Goal: Transaction & Acquisition: Book appointment/travel/reservation

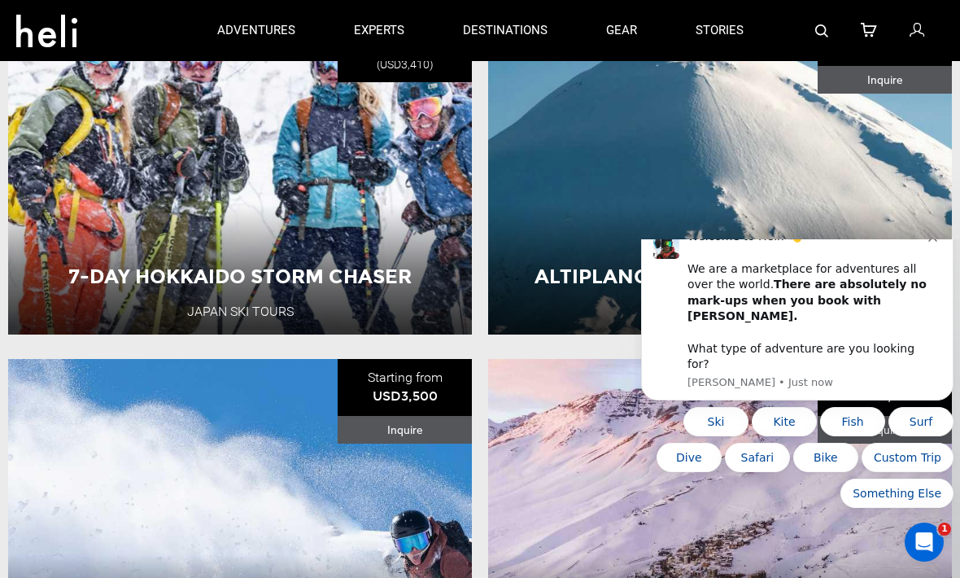
scroll to position [2379, 0]
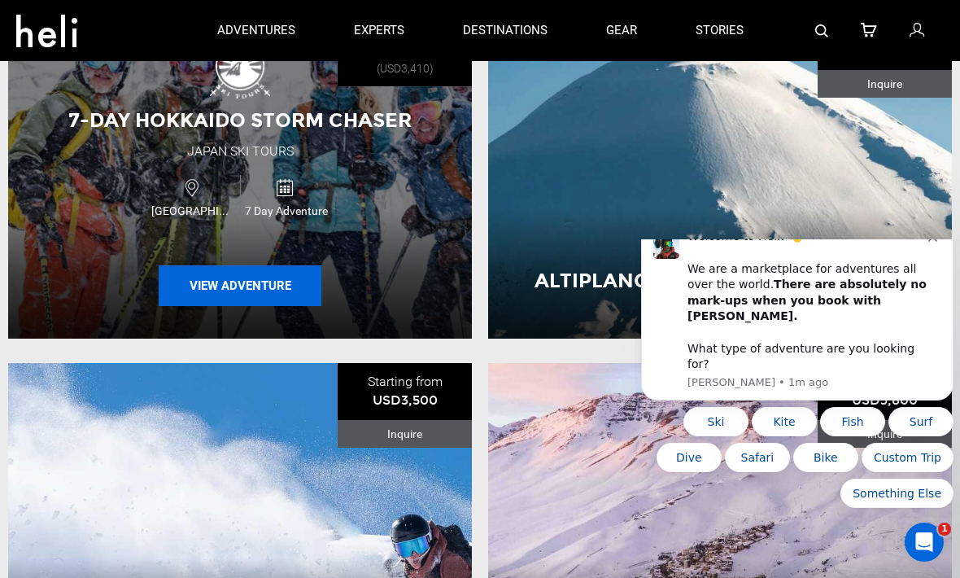
click at [189, 306] on button "View Adventure" at bounding box center [240, 285] width 163 height 41
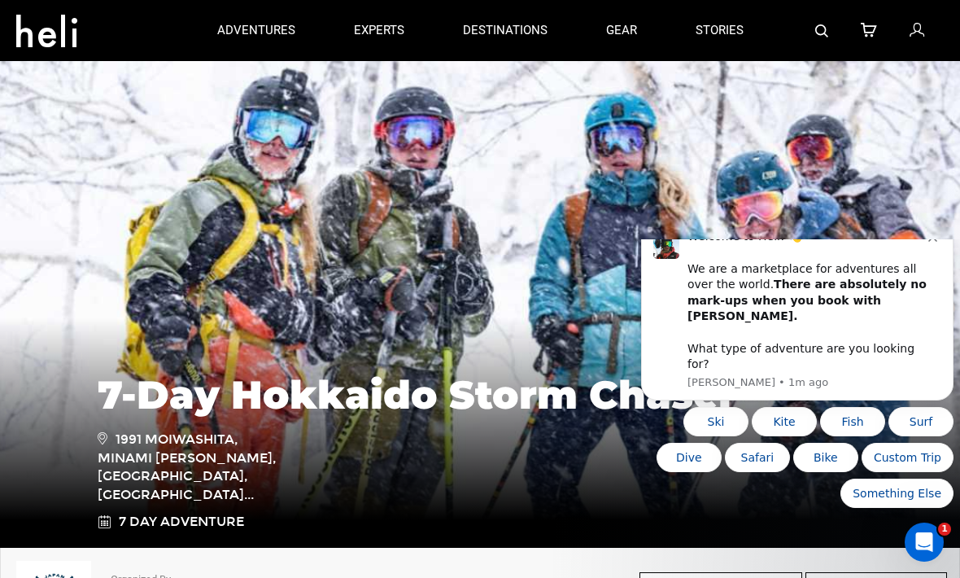
click at [927, 277] on div "Welcome to Heli! 👋 We are a marketplace for adventures all over the world. Ther…" at bounding box center [807, 300] width 241 height 143
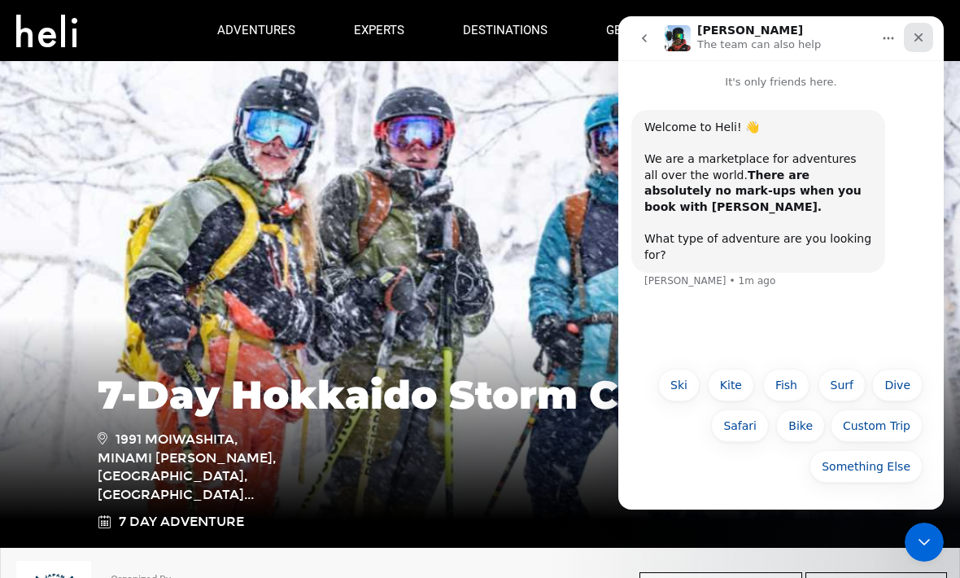
click at [918, 39] on icon "Close" at bounding box center [918, 37] width 9 height 9
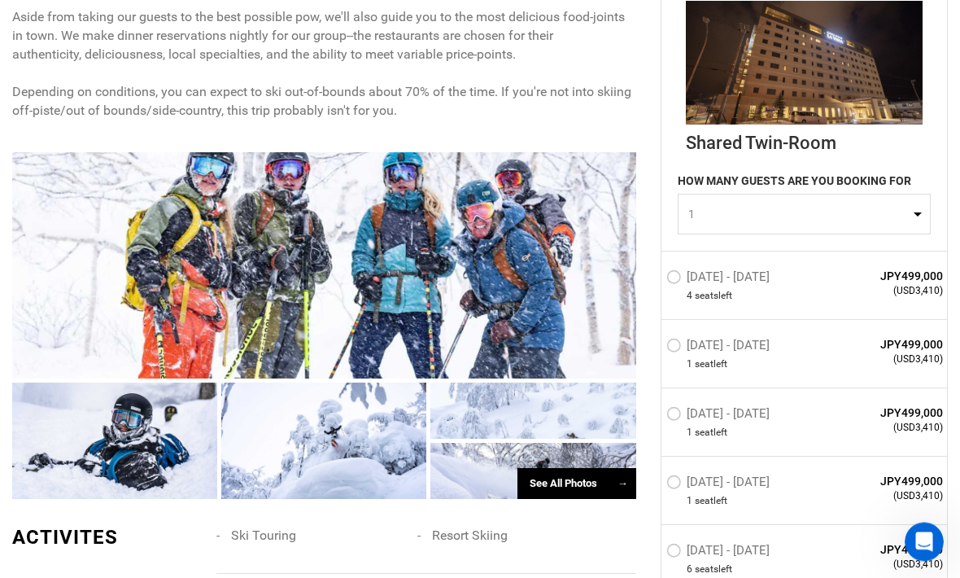
scroll to position [779, 0]
click at [908, 212] on span "1" at bounding box center [798, 214] width 221 height 16
click at [695, 282] on link "2" at bounding box center [803, 282] width 251 height 29
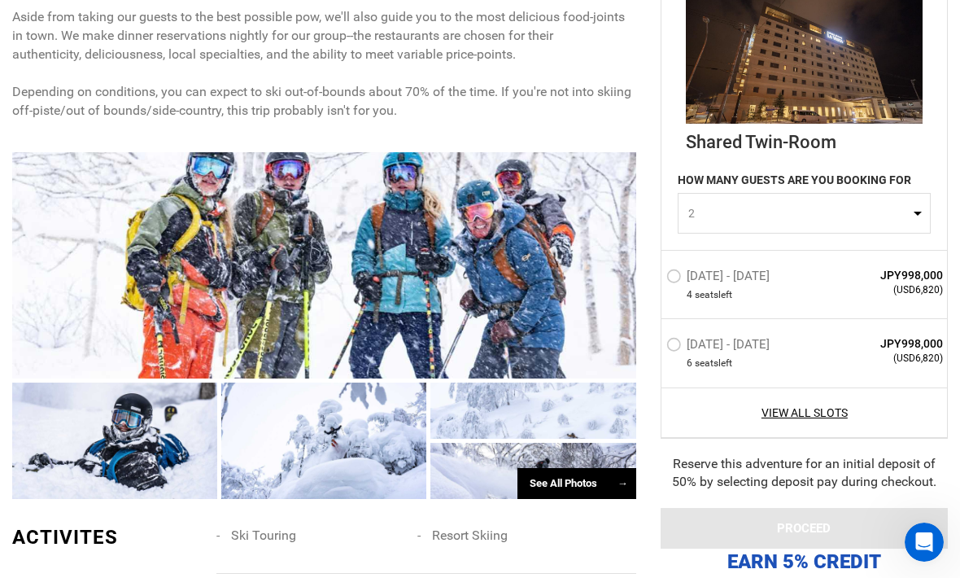
click at [915, 207] on button "2" at bounding box center [804, 214] width 253 height 41
click at [808, 245] on link "1" at bounding box center [803, 253] width 251 height 29
select select "1"
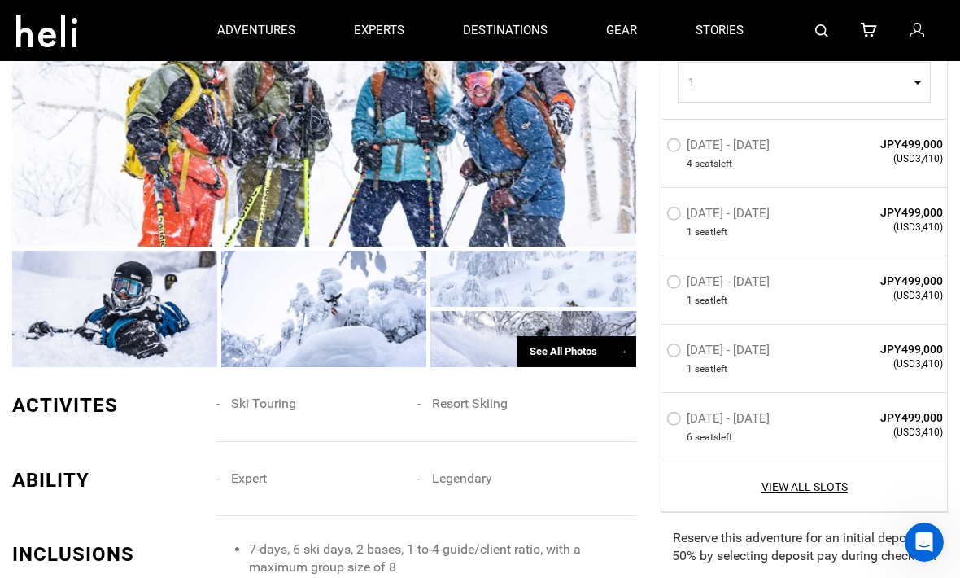
scroll to position [908, 0]
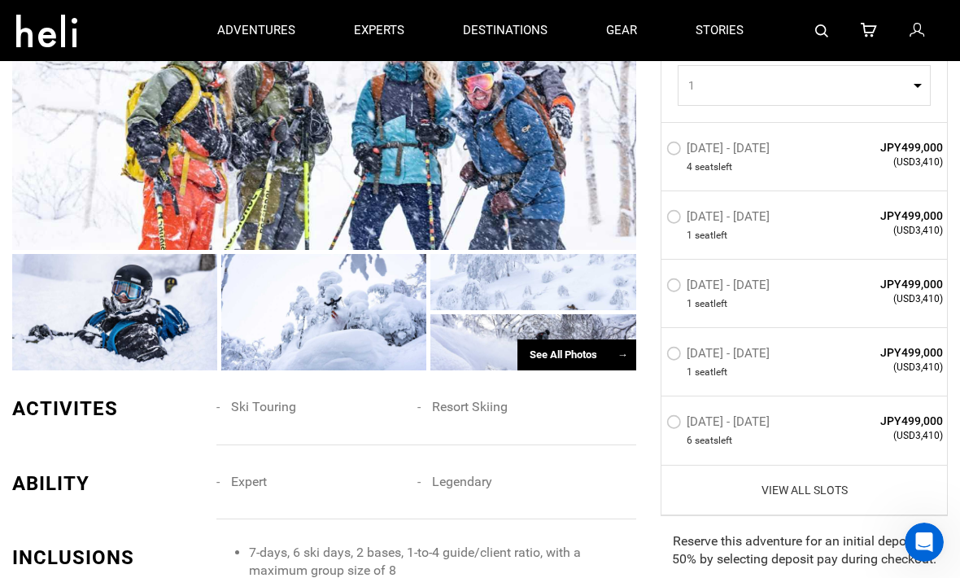
click at [825, 491] on link "View All Slots" at bounding box center [804, 489] width 277 height 16
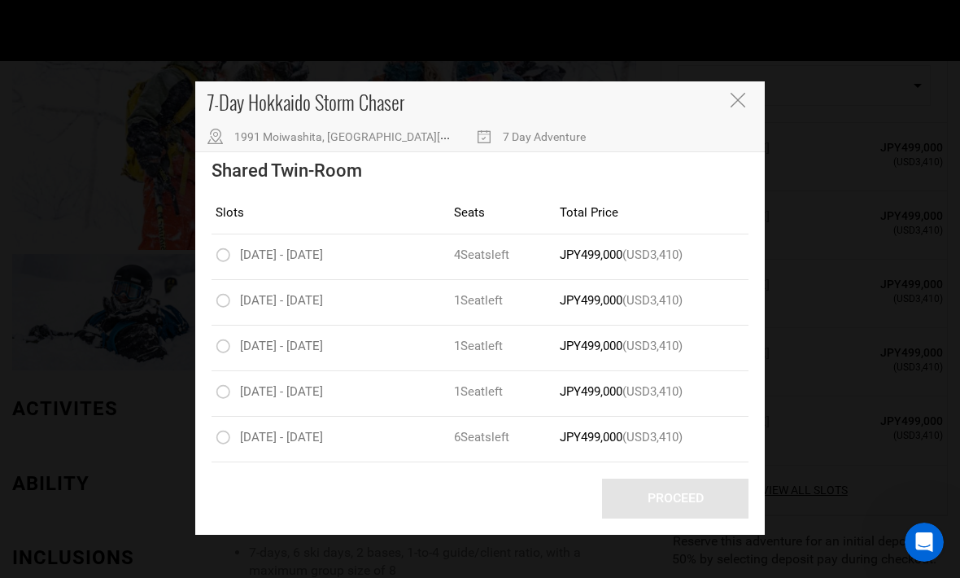
click at [736, 99] on icon "Close" at bounding box center [738, 100] width 15 height 15
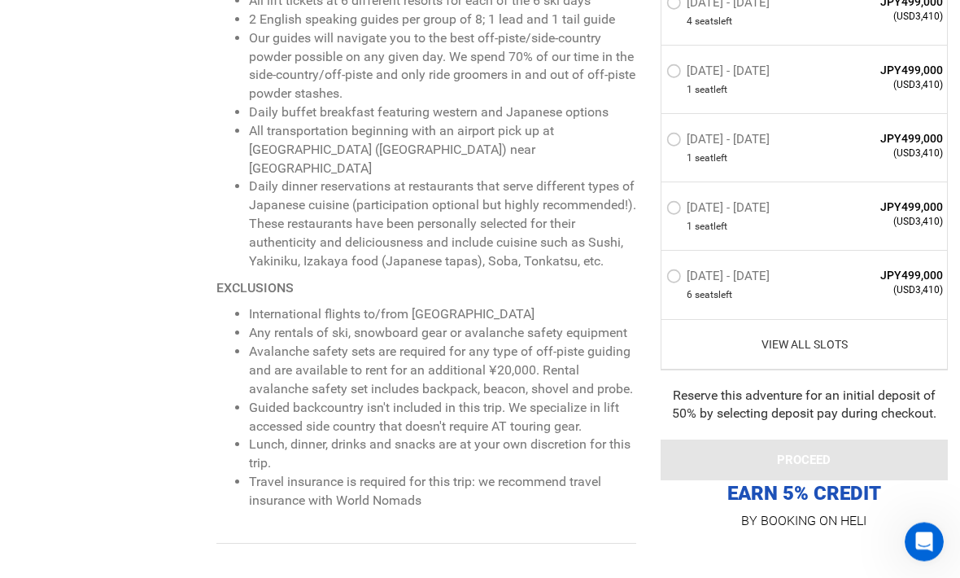
scroll to position [1538, 0]
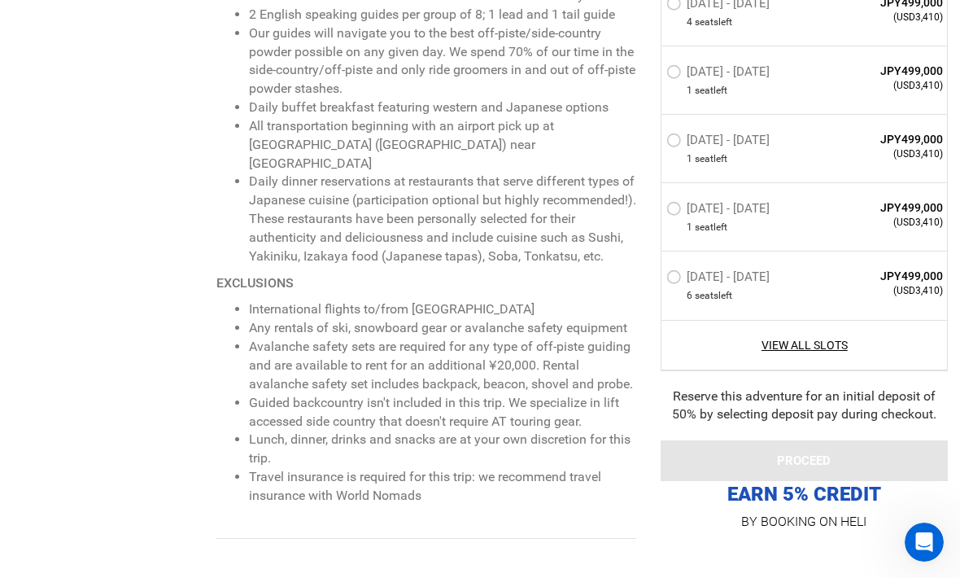
click at [59, 502] on div "INCLUSIONS 7-days, 6 ski days, 2 bases, 1-to-4 guide/client ratio, with a maxim…" at bounding box center [324, 226] width 648 height 626
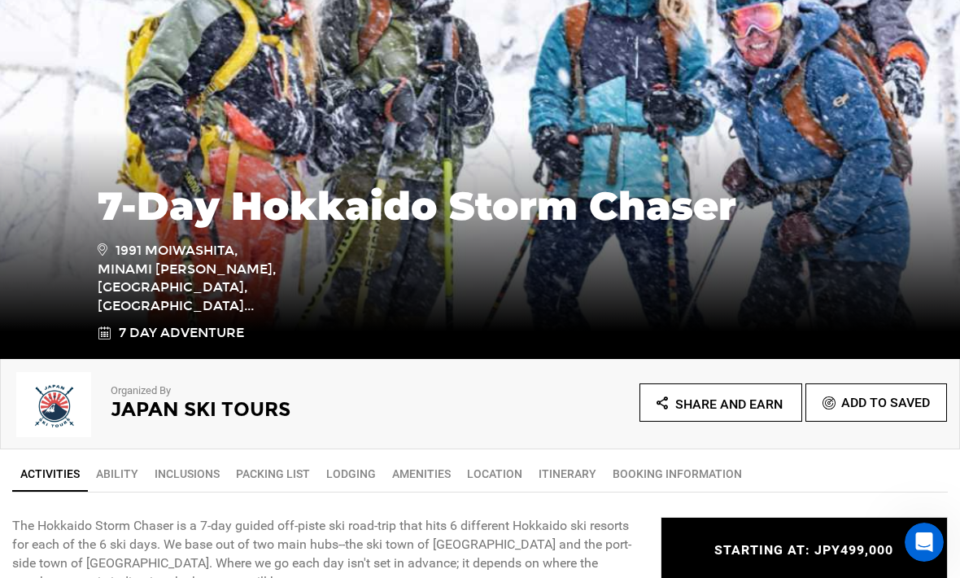
scroll to position [190, 0]
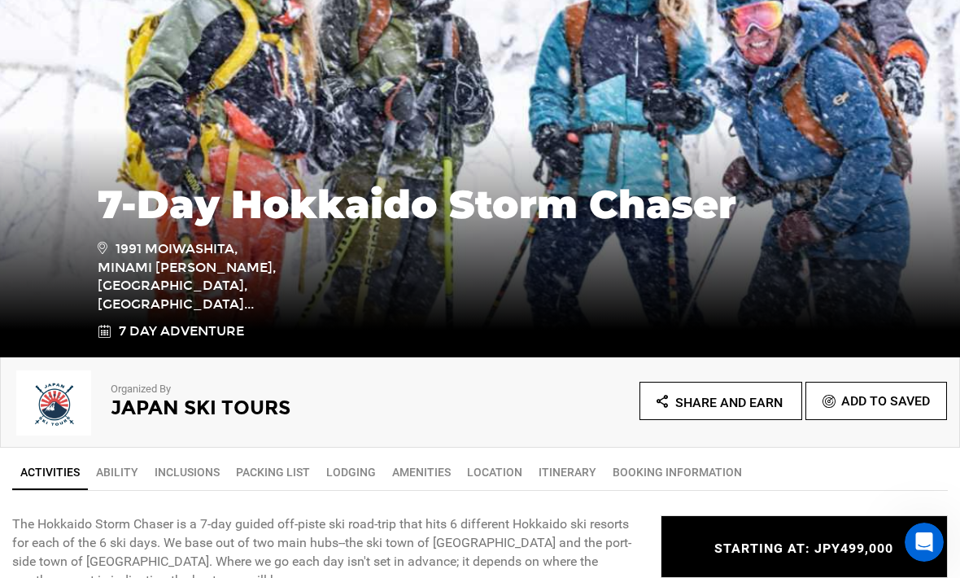
click at [119, 470] on link "Ability" at bounding box center [117, 472] width 59 height 33
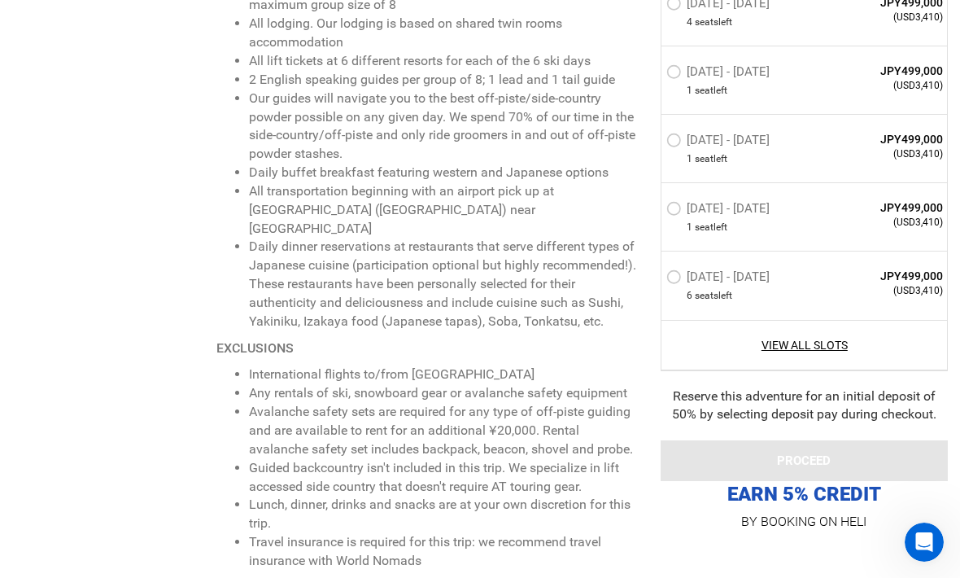
scroll to position [1474, 0]
